Goal: Transaction & Acquisition: Purchase product/service

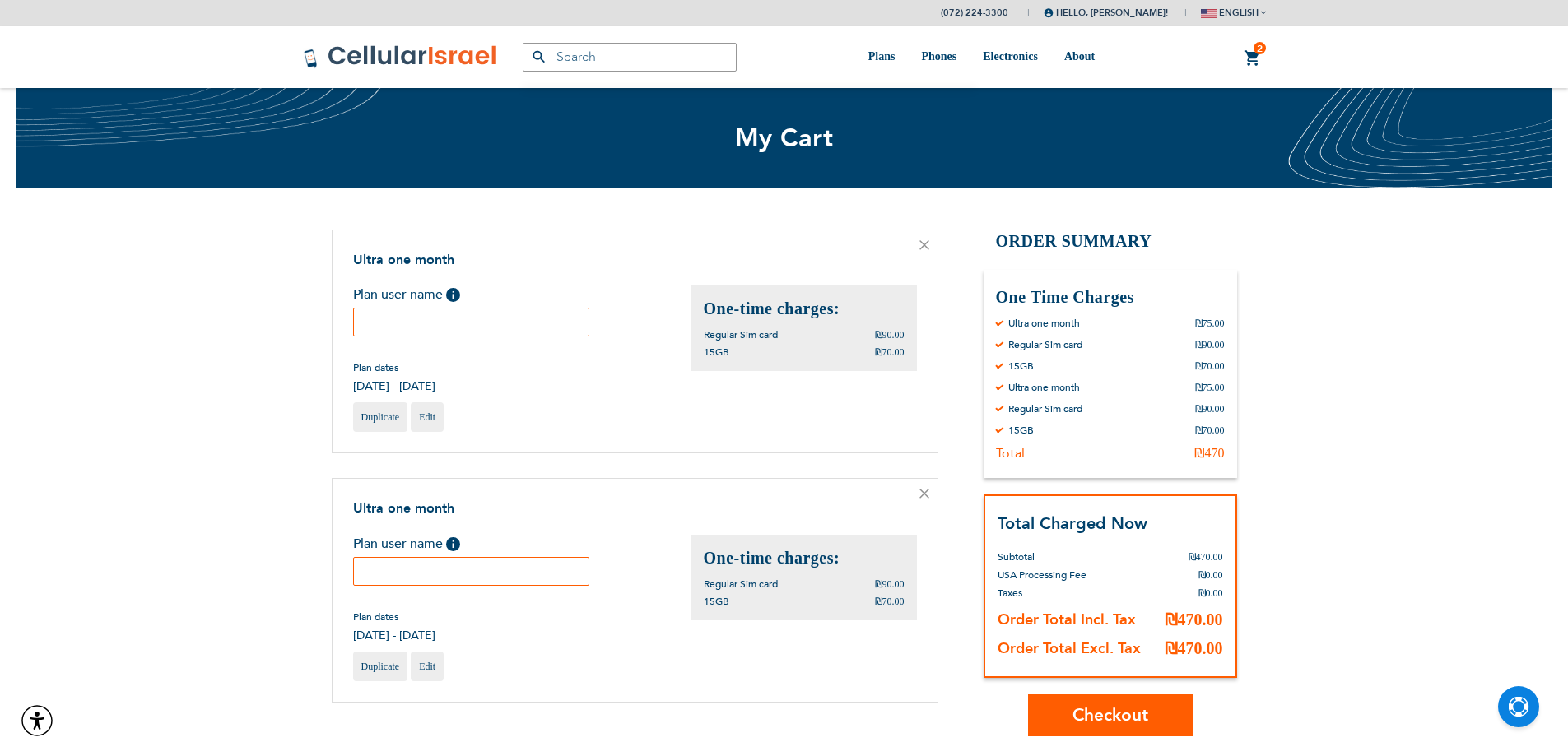
click at [467, 314] on input "text" at bounding box center [471, 321] width 237 height 28
paste input "356663768362498"
type input "356663768362498"
click at [506, 576] on input "text" at bounding box center [471, 571] width 237 height 28
click at [438, 577] on input "text" at bounding box center [471, 571] width 237 height 28
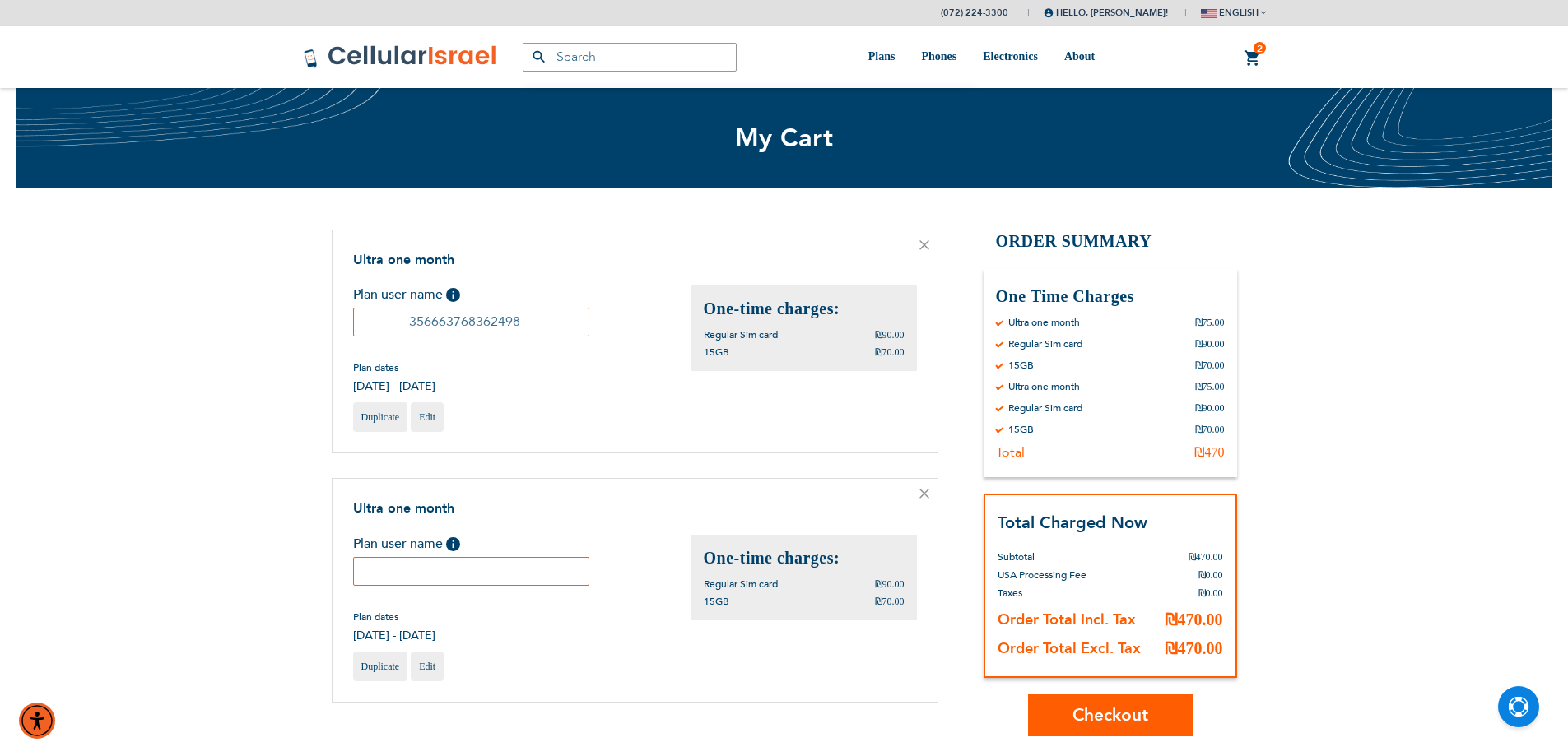
paste input "353999280732278"
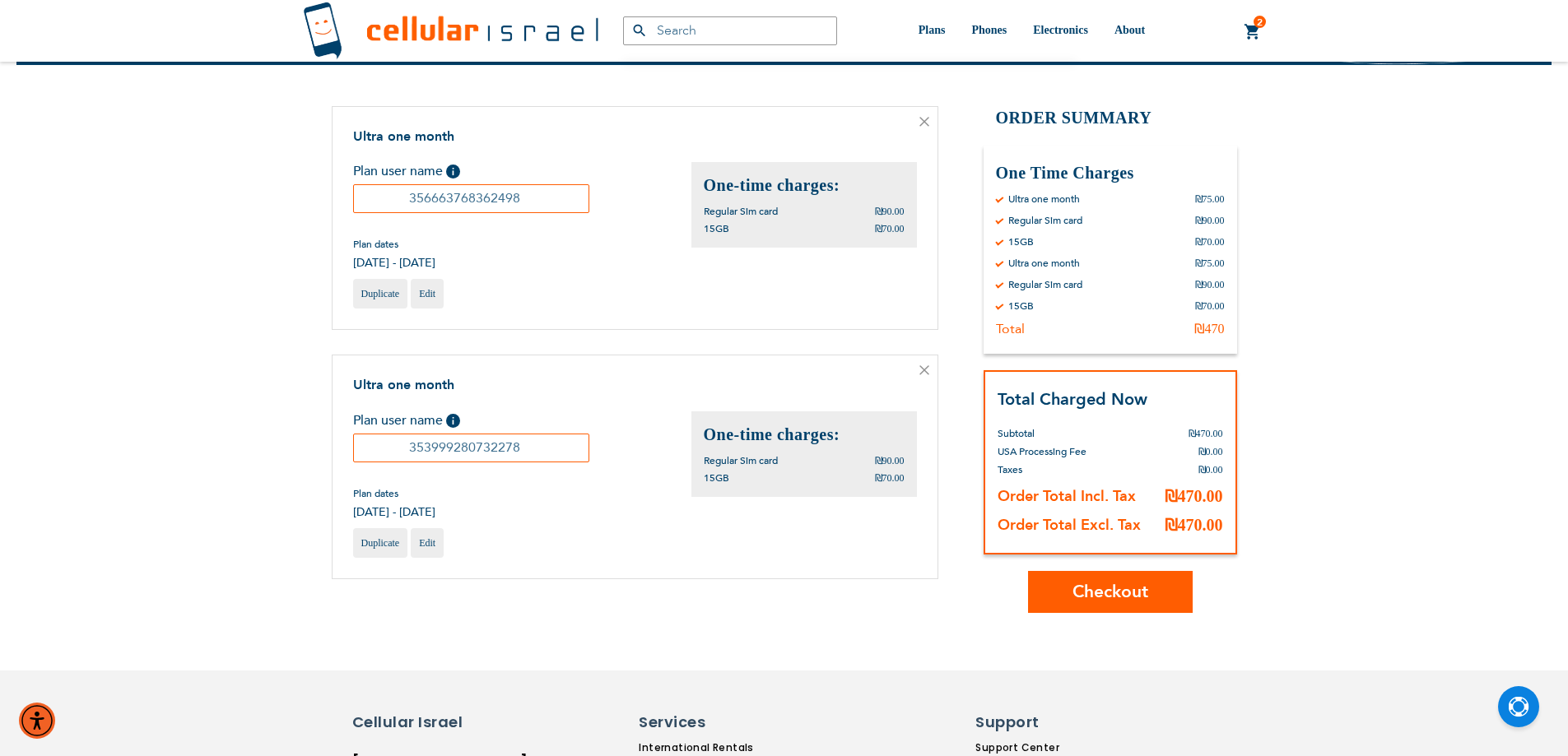
scroll to position [329, 0]
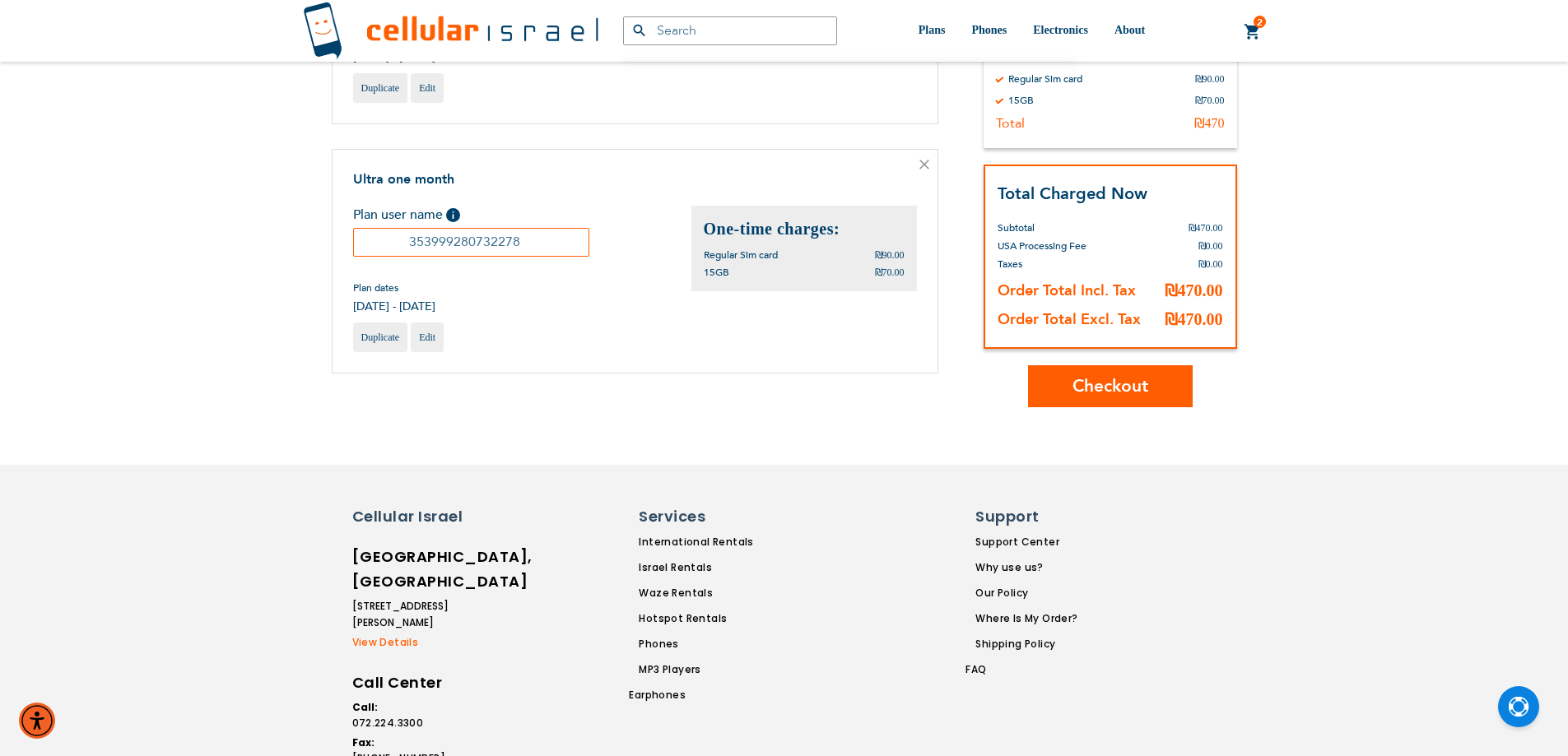
type input "353999280732278"
click at [1098, 404] on button "Checkout" at bounding box center [1110, 386] width 165 height 42
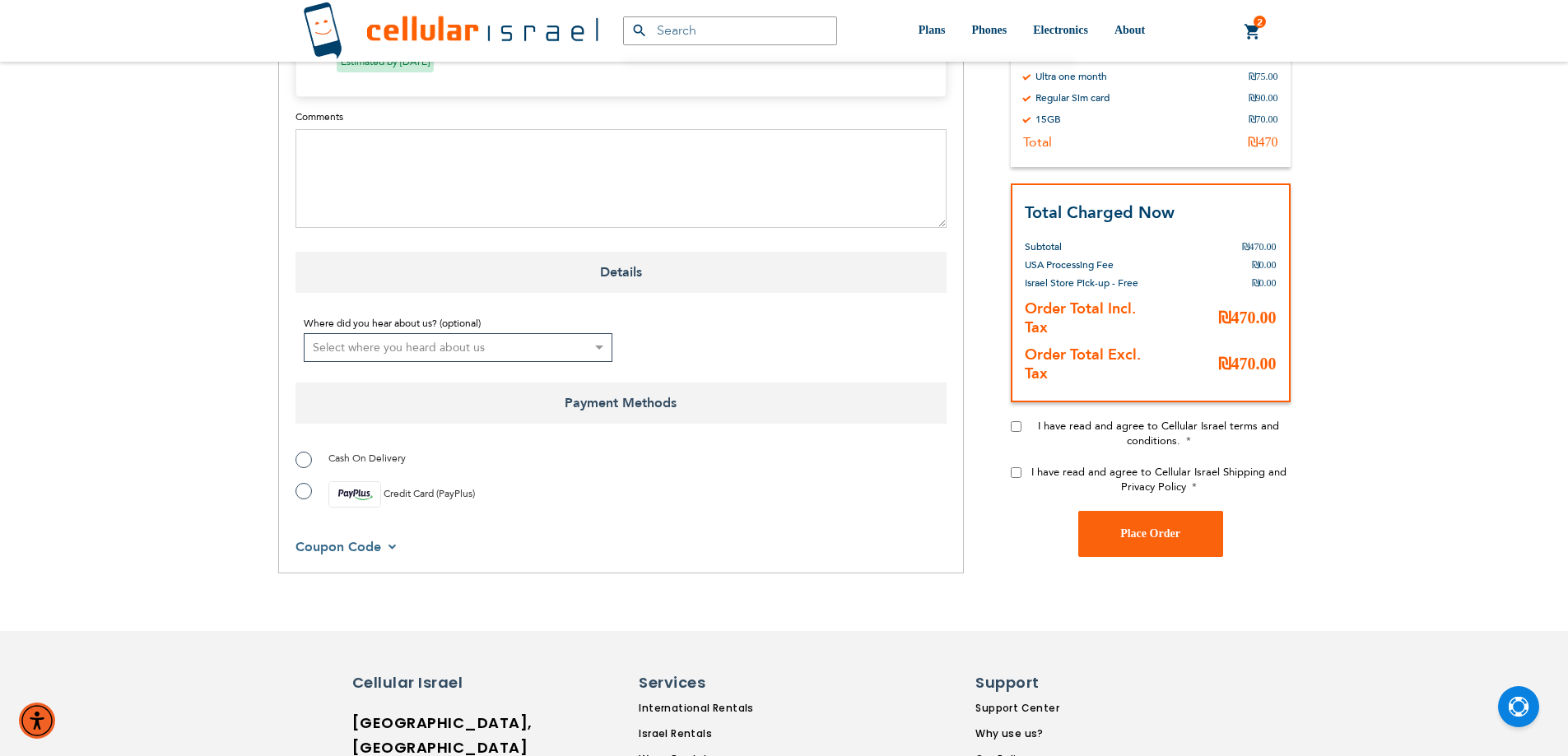
scroll to position [905, 0]
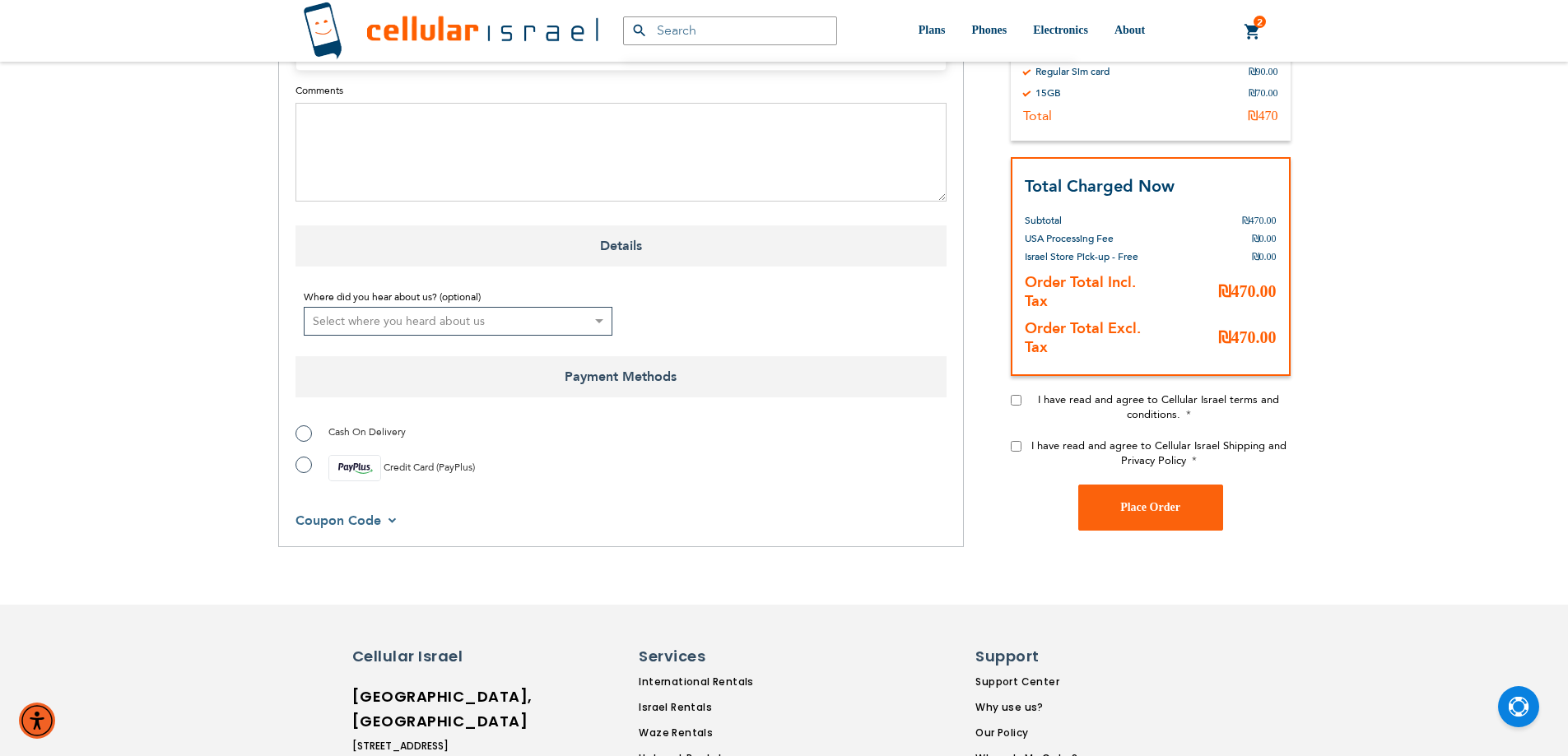
click at [1011, 395] on input "I have read and agree to Cellular Israel terms and conditions." at bounding box center [1016, 401] width 11 height 11
checkbox input "true"
click at [1017, 441] on input "I have read and agree to Cellular Israel Shipping and Privacy Policy" at bounding box center [1016, 447] width 11 height 11
checkbox input "true"
click at [303, 424] on label "Cash On Delivery" at bounding box center [351, 432] width 110 height 16
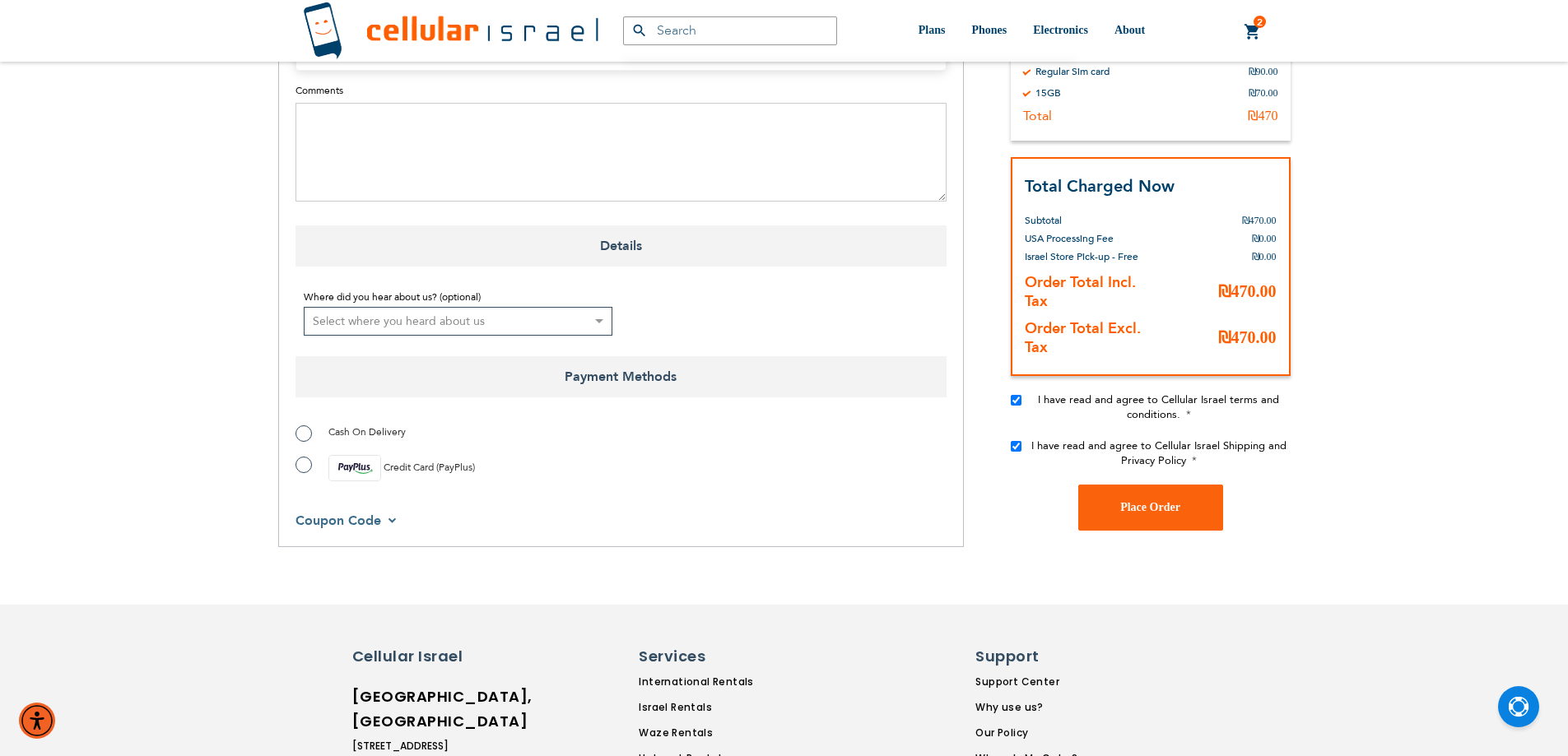
radio input "true"
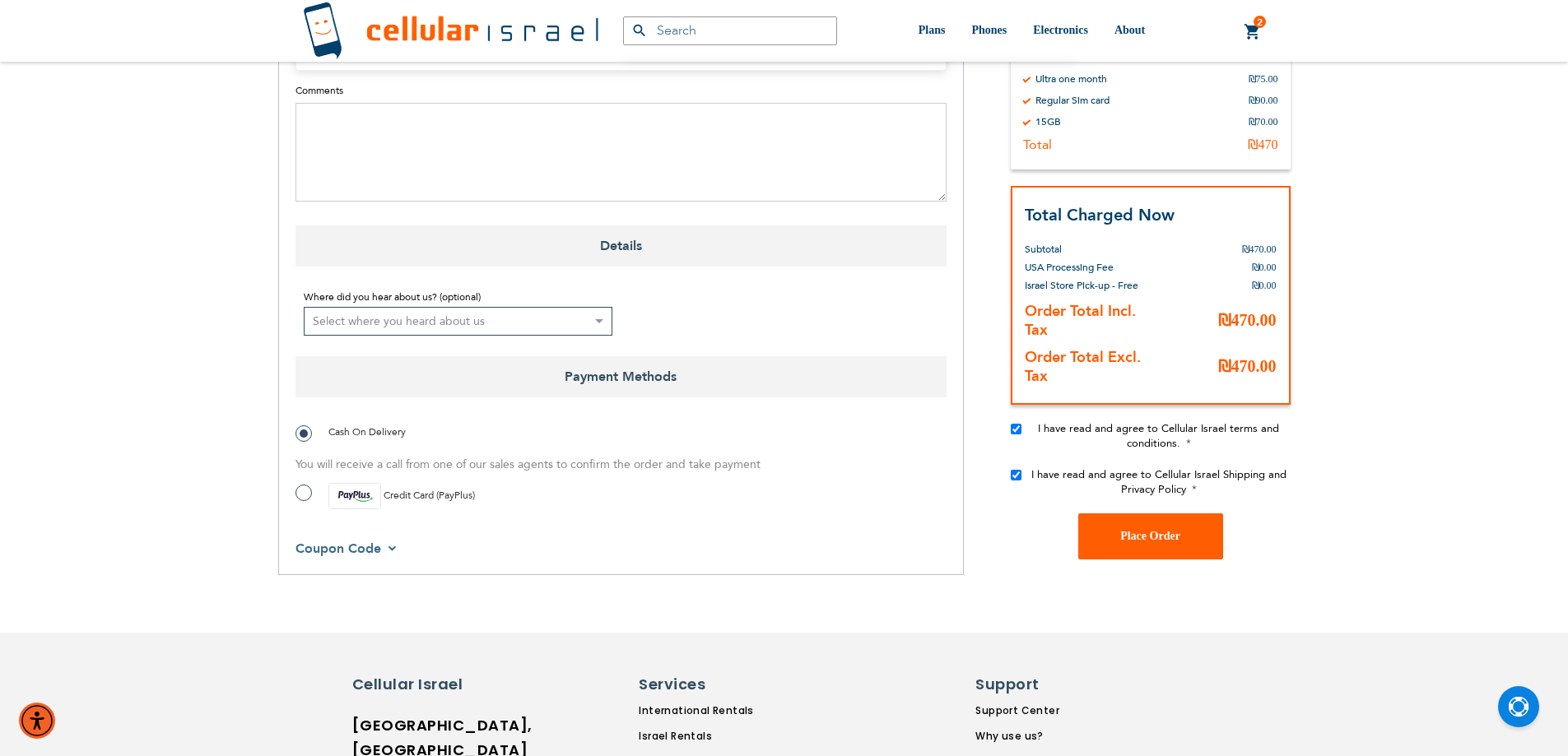
click at [1189, 516] on button "Place Order" at bounding box center [1151, 535] width 145 height 46
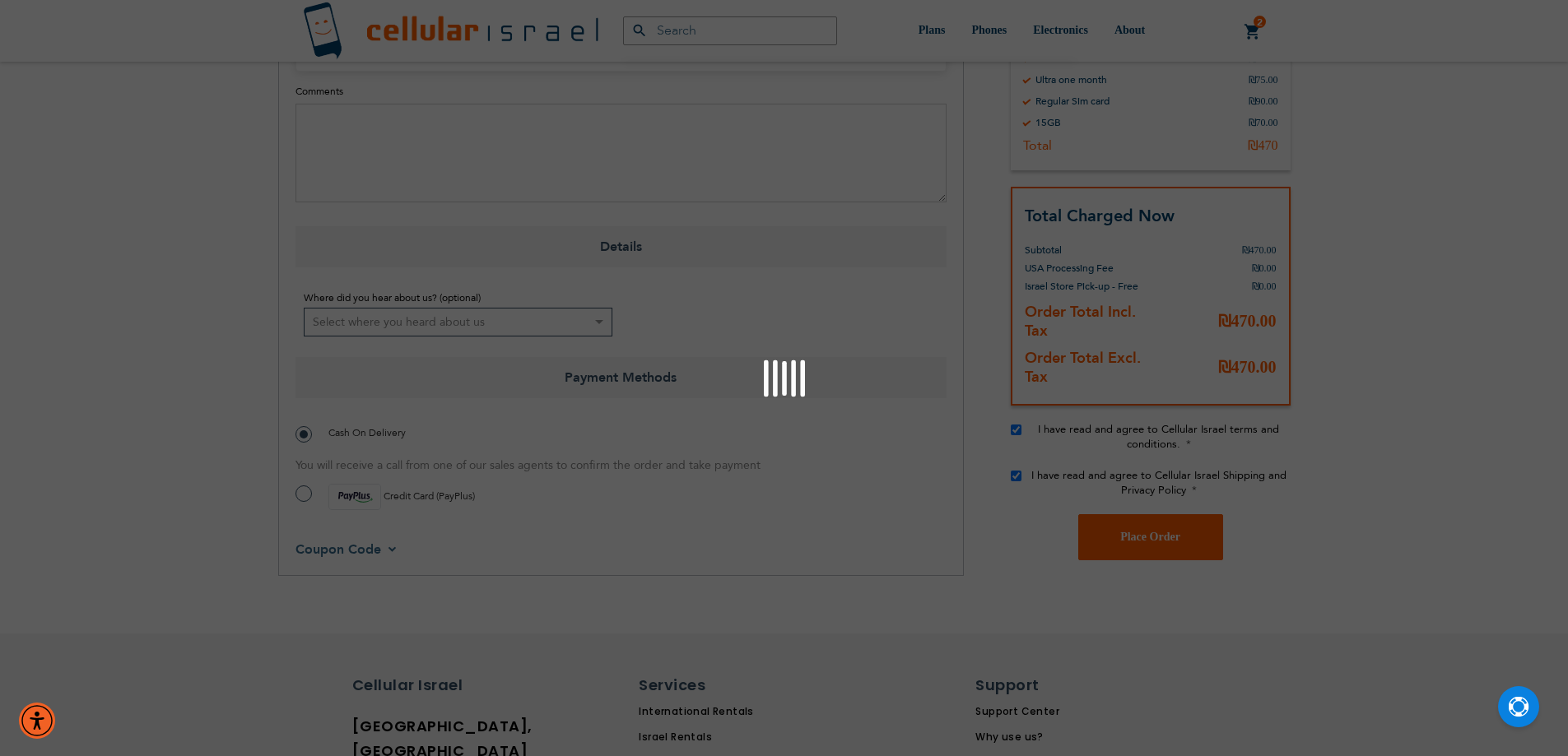
scroll to position [576, 0]
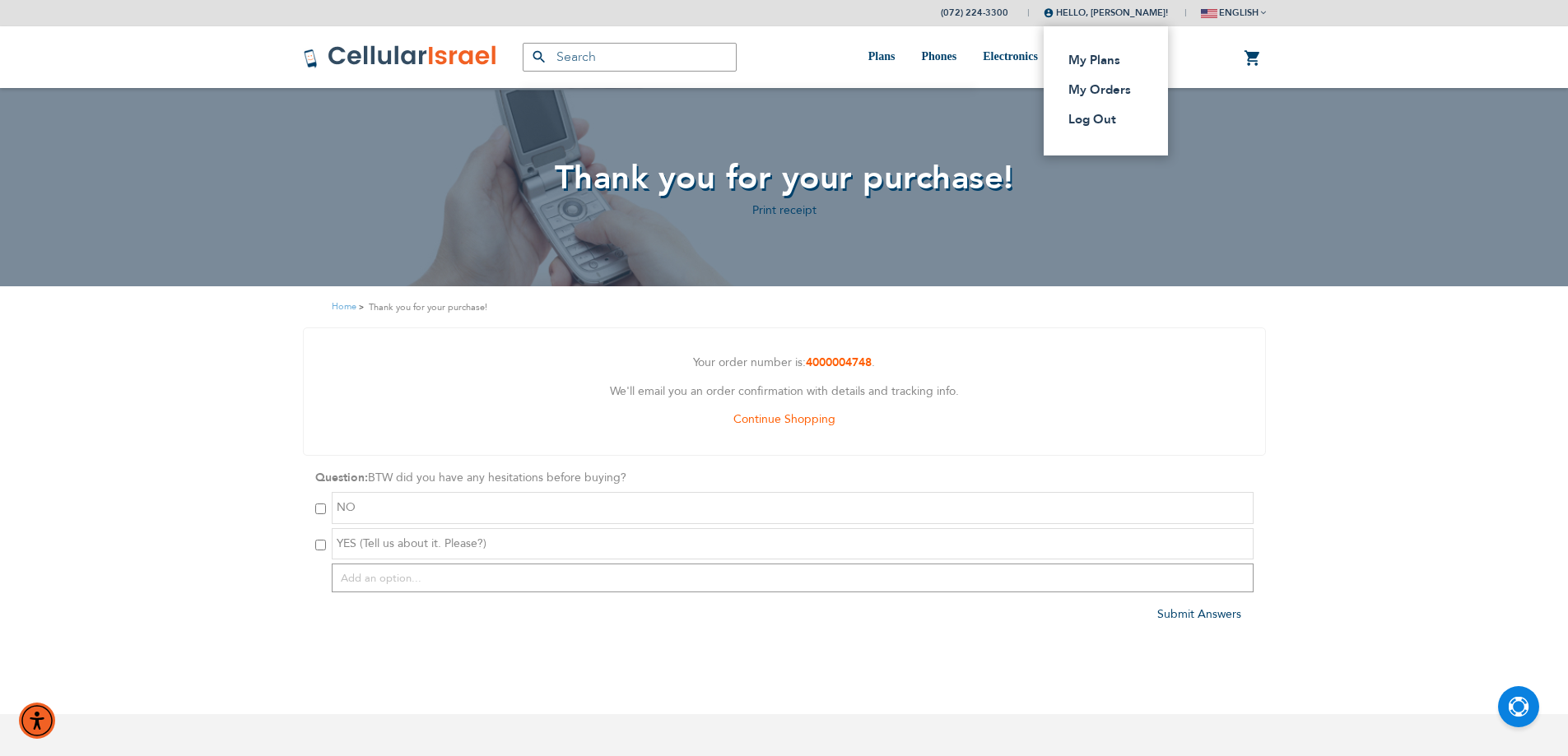
click at [1138, 18] on span "Hello, [PERSON_NAME]!" at bounding box center [1106, 12] width 124 height 12
click at [1107, 119] on link "Log Out" at bounding box center [1100, 119] width 65 height 16
